Goal: Information Seeking & Learning: Get advice/opinions

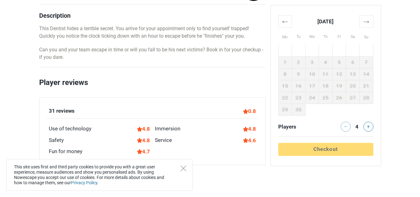
scroll to position [344, 0]
click at [250, 112] on div "0.8" at bounding box center [249, 112] width 13 height 8
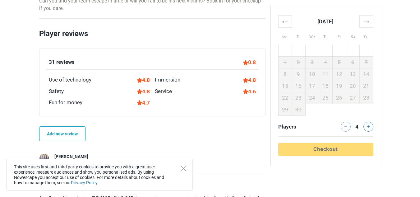
scroll to position [393, 0]
click at [61, 62] on div "31 reviews" at bounding box center [62, 62] width 26 height 8
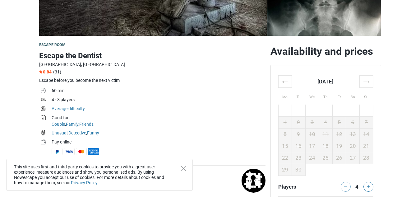
scroll to position [151, 0]
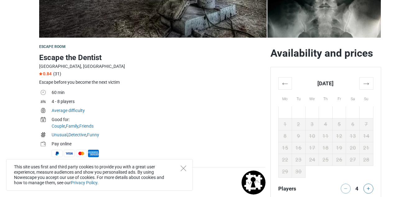
drag, startPoint x: 48, startPoint y: 73, endPoint x: 54, endPoint y: 75, distance: 6.3
click at [54, 75] on div "0.84 (31)" at bounding box center [152, 73] width 226 height 5
click at [58, 73] on span "(31)" at bounding box center [57, 73] width 8 height 5
click at [364, 80] on th "→" at bounding box center [366, 83] width 14 height 12
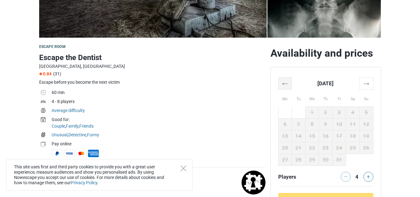
click at [285, 81] on th "←" at bounding box center [285, 83] width 14 height 12
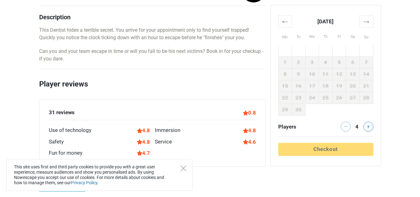
scroll to position [343, 0]
click at [246, 113] on div "0.8" at bounding box center [249, 112] width 13 height 8
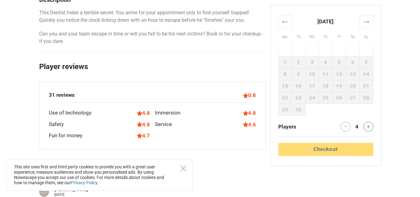
scroll to position [360, 0]
click at [182, 174] on div "This site uses first and third party cookies to provide you with a great user e…" at bounding box center [99, 175] width 186 height 32
click at [184, 168] on icon "Close" at bounding box center [184, 168] width 6 height 6
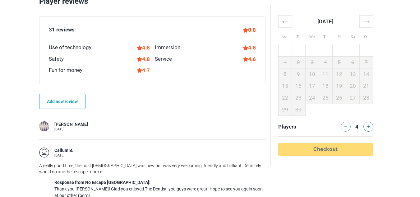
scroll to position [436, 0]
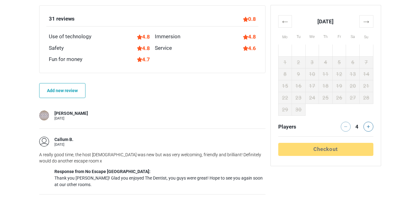
click at [115, 125] on div "[PERSON_NAME] [DATE]" at bounding box center [152, 116] width 226 height 26
click at [99, 117] on div "[PERSON_NAME] [DATE]" at bounding box center [152, 115] width 226 height 10
drag, startPoint x: 99, startPoint y: 117, endPoint x: 99, endPoint y: 123, distance: 5.3
click at [99, 123] on div "[PERSON_NAME] [DATE]" at bounding box center [152, 116] width 226 height 26
click at [96, 121] on div "[PERSON_NAME] [DATE]" at bounding box center [152, 116] width 226 height 26
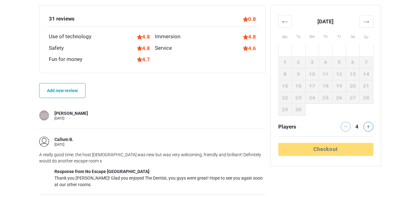
drag, startPoint x: 96, startPoint y: 121, endPoint x: 166, endPoint y: 122, distance: 69.9
click at [166, 122] on div "[PERSON_NAME] [DATE]" at bounding box center [152, 116] width 226 height 26
drag, startPoint x: 166, startPoint y: 122, endPoint x: 125, endPoint y: 112, distance: 42.2
click at [125, 112] on div "[PERSON_NAME] [DATE]" at bounding box center [152, 116] width 226 height 26
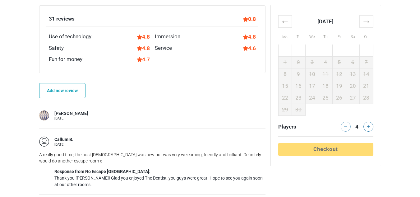
click at [125, 112] on div "[PERSON_NAME] [DATE]" at bounding box center [152, 115] width 226 height 10
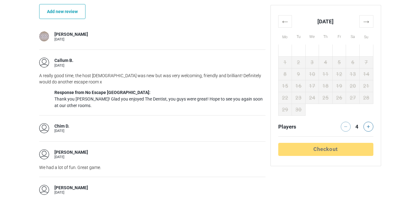
scroll to position [514, 0]
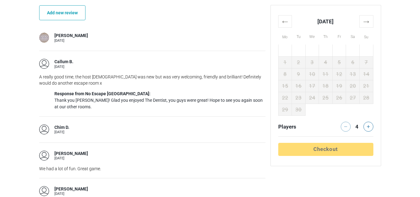
click at [102, 191] on div "[PERSON_NAME] [DATE]" at bounding box center [152, 191] width 226 height 10
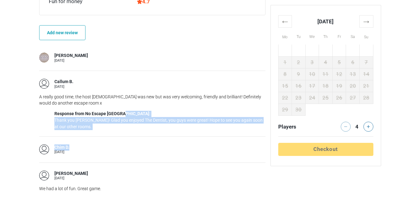
drag, startPoint x: 149, startPoint y: 108, endPoint x: 160, endPoint y: 154, distance: 46.8
click at [160, 154] on div "[PERSON_NAME] [DATE] Callum B. [DATE] A really good time, the host [DEMOGRAPHIC…" at bounding box center [152, 139] width 226 height 188
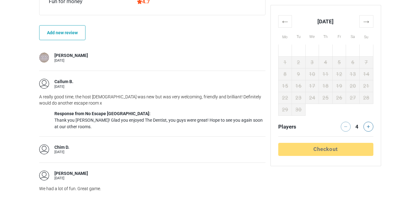
click at [163, 81] on div "Callum B. [DATE]" at bounding box center [152, 84] width 226 height 10
drag, startPoint x: 163, startPoint y: 81, endPoint x: 166, endPoint y: 86, distance: 6.0
click at [166, 86] on div "Callum B. [DATE]" at bounding box center [152, 84] width 226 height 10
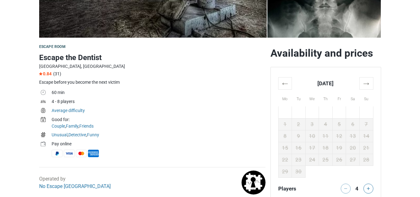
scroll to position [151, 0]
